Goal: Find specific page/section: Find specific page/section

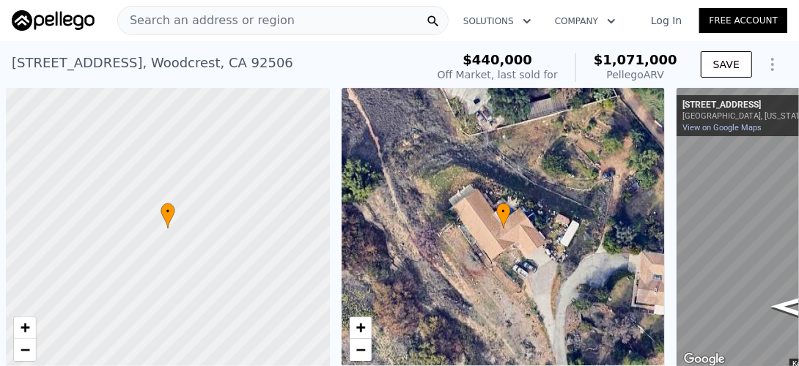
scroll to position [0, 6]
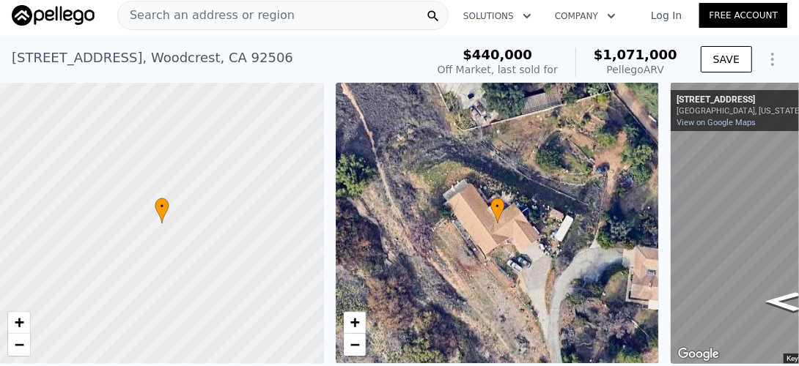
click at [311, 21] on div "Search an address or region" at bounding box center [282, 15] width 331 height 29
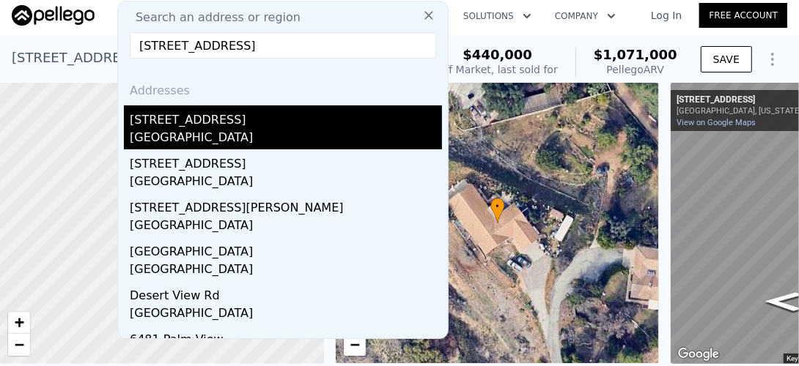
type input "[STREET_ADDRESS]"
click at [211, 131] on div "[GEOGRAPHIC_DATA]" at bounding box center [286, 139] width 312 height 21
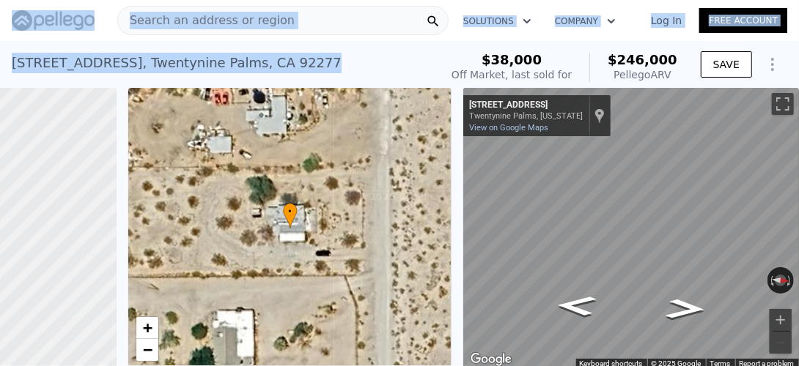
drag, startPoint x: 289, startPoint y: 57, endPoint x: -3, endPoint y: 47, distance: 292.5
click at [0, 47] on html "Search an address or region Solutions Company Open main menu Log In Free Accoun…" at bounding box center [399, 183] width 799 height 366
click at [363, 56] on div "[STREET_ADDRESS] Sold [DATE] for $38k (~ARV $246k )" at bounding box center [223, 67] width 422 height 41
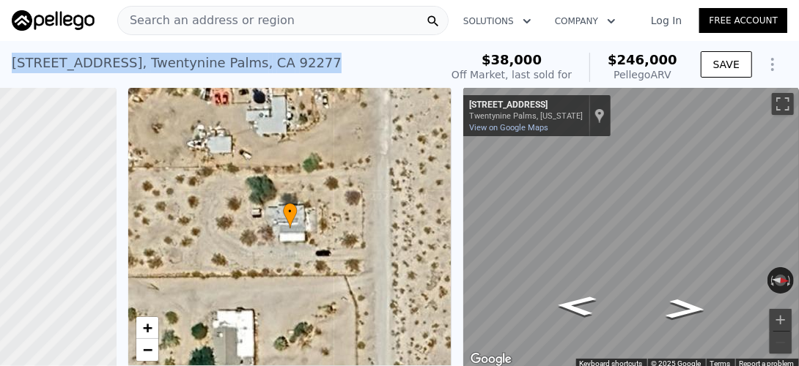
drag, startPoint x: 334, startPoint y: 57, endPoint x: 13, endPoint y: 67, distance: 321.1
click at [13, 67] on div "[STREET_ADDRESS] Sold [DATE] for $38k (~ARV $246k )" at bounding box center [223, 67] width 422 height 41
copy div "[STREET_ADDRESS]"
